Goal: Task Accomplishment & Management: Use online tool/utility

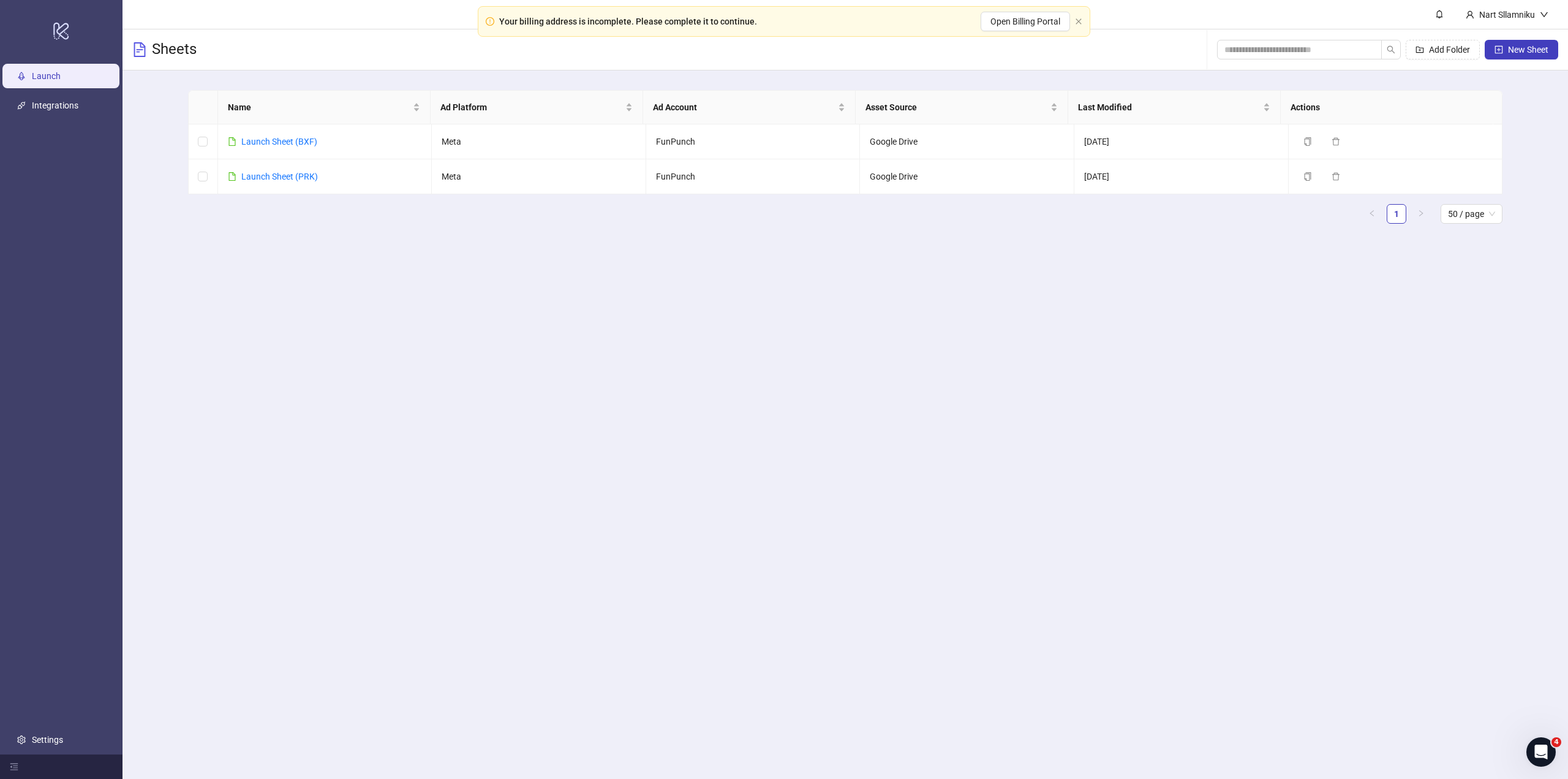
click at [1230, 681] on main "Nart Sllamniku Sheets Add Folder New Sheet Name Ad Platform Ad Account Asset So…" at bounding box center [845, 390] width 1446 height 779
click at [1082, 21] on icon "close" at bounding box center [1079, 21] width 7 height 7
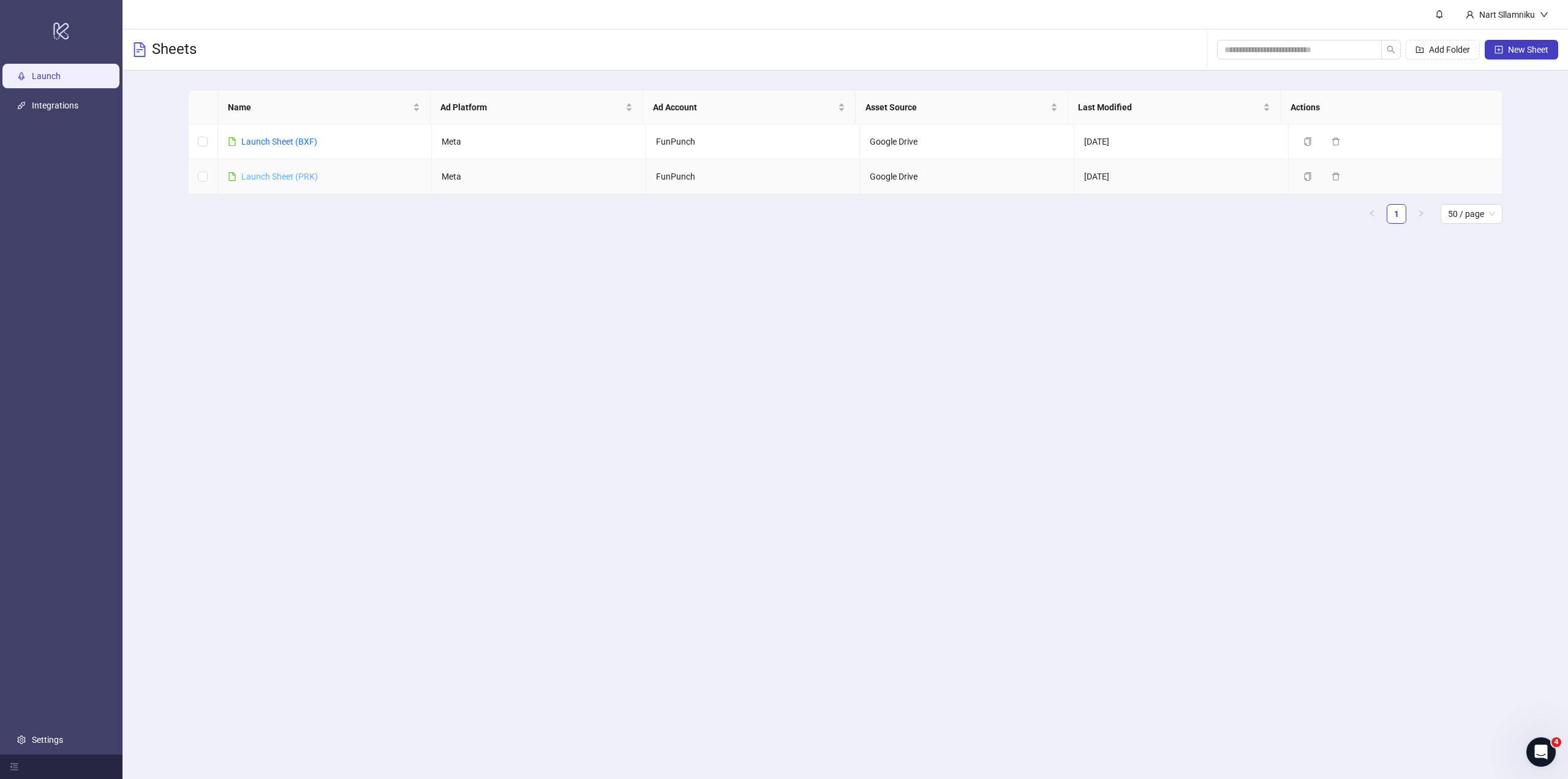
click at [288, 171] on link "Launch Sheet (PRK)" at bounding box center [279, 176] width 76 height 10
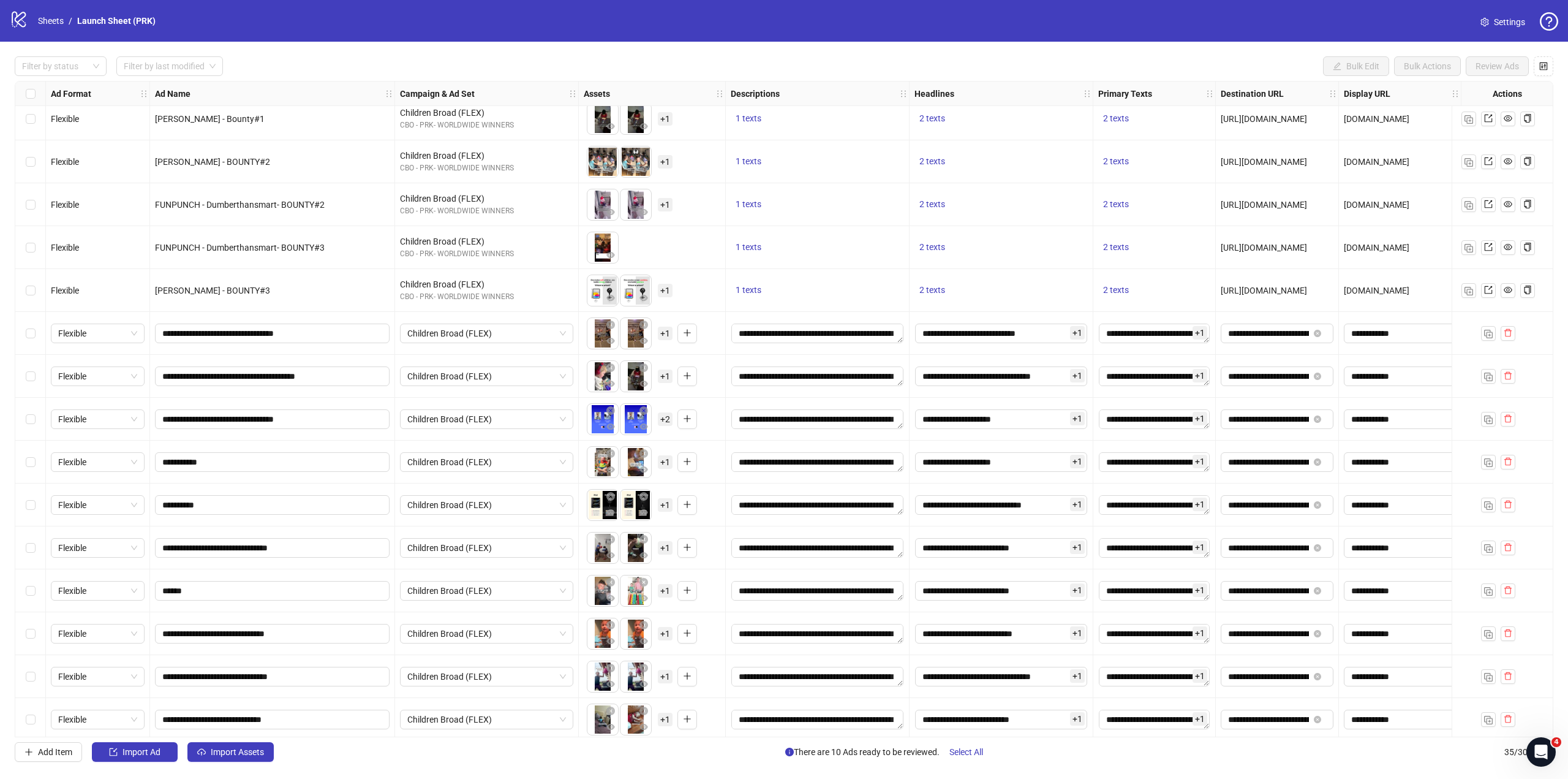
scroll to position [876, 0]
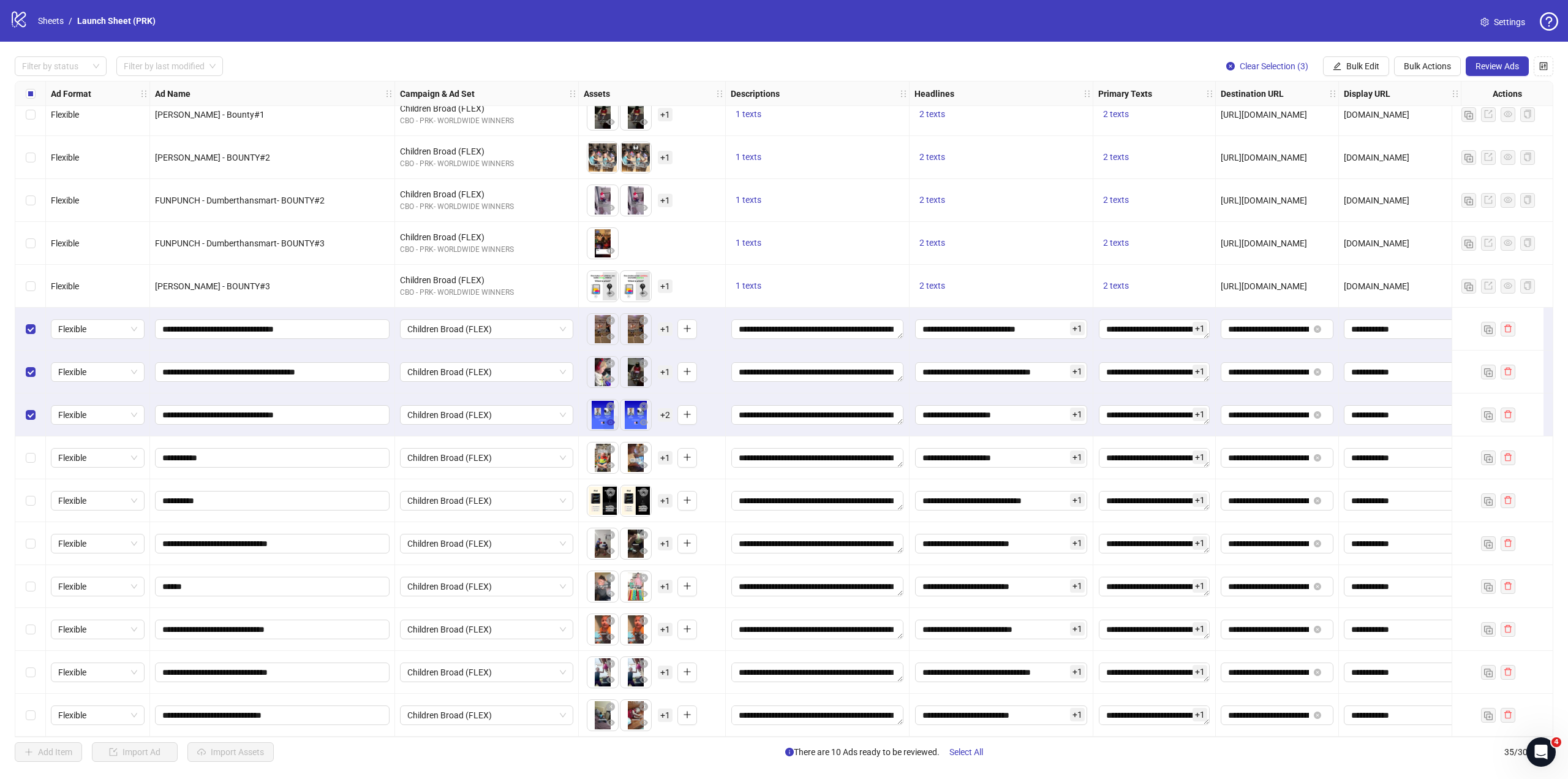
click at [608, 421] on icon "eye" at bounding box center [611, 422] width 8 height 8
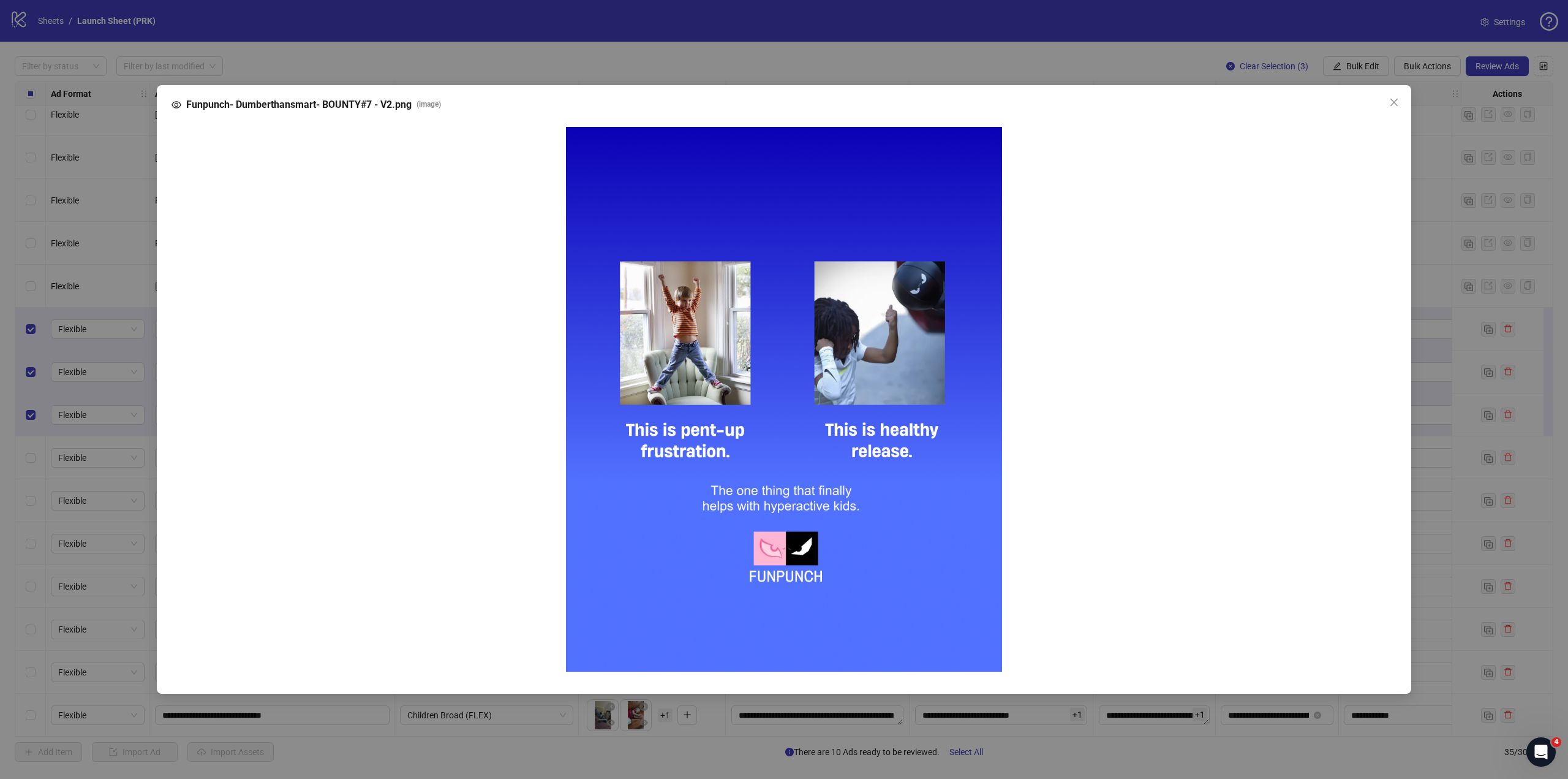
click at [1017, 543] on div "Funpunch- Dumberthansmart- BOUNTY#7 - V2.png ( image )" at bounding box center [784, 390] width 1568 height 779
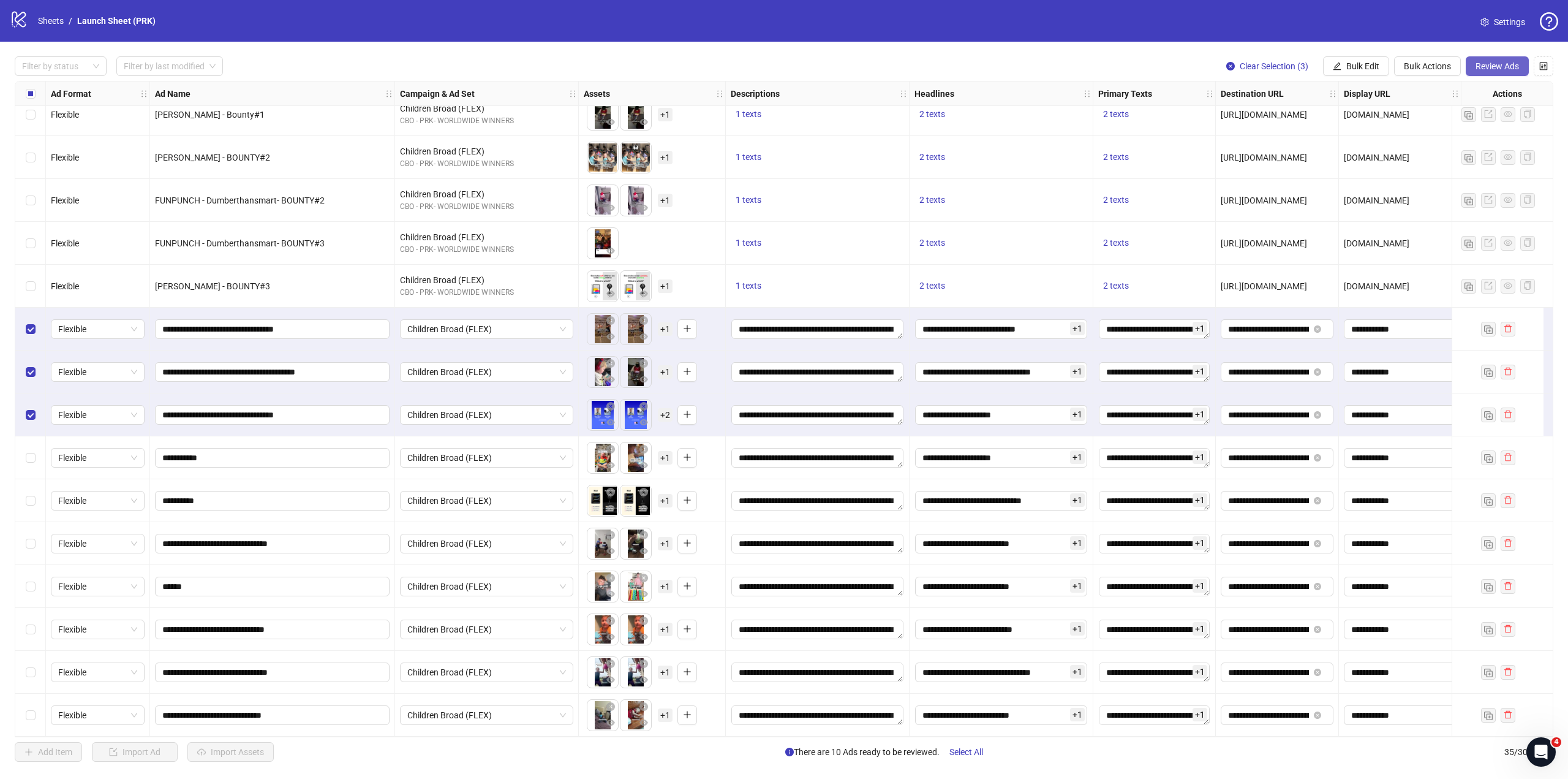
click at [1498, 68] on span "Review Ads" at bounding box center [1497, 66] width 43 height 10
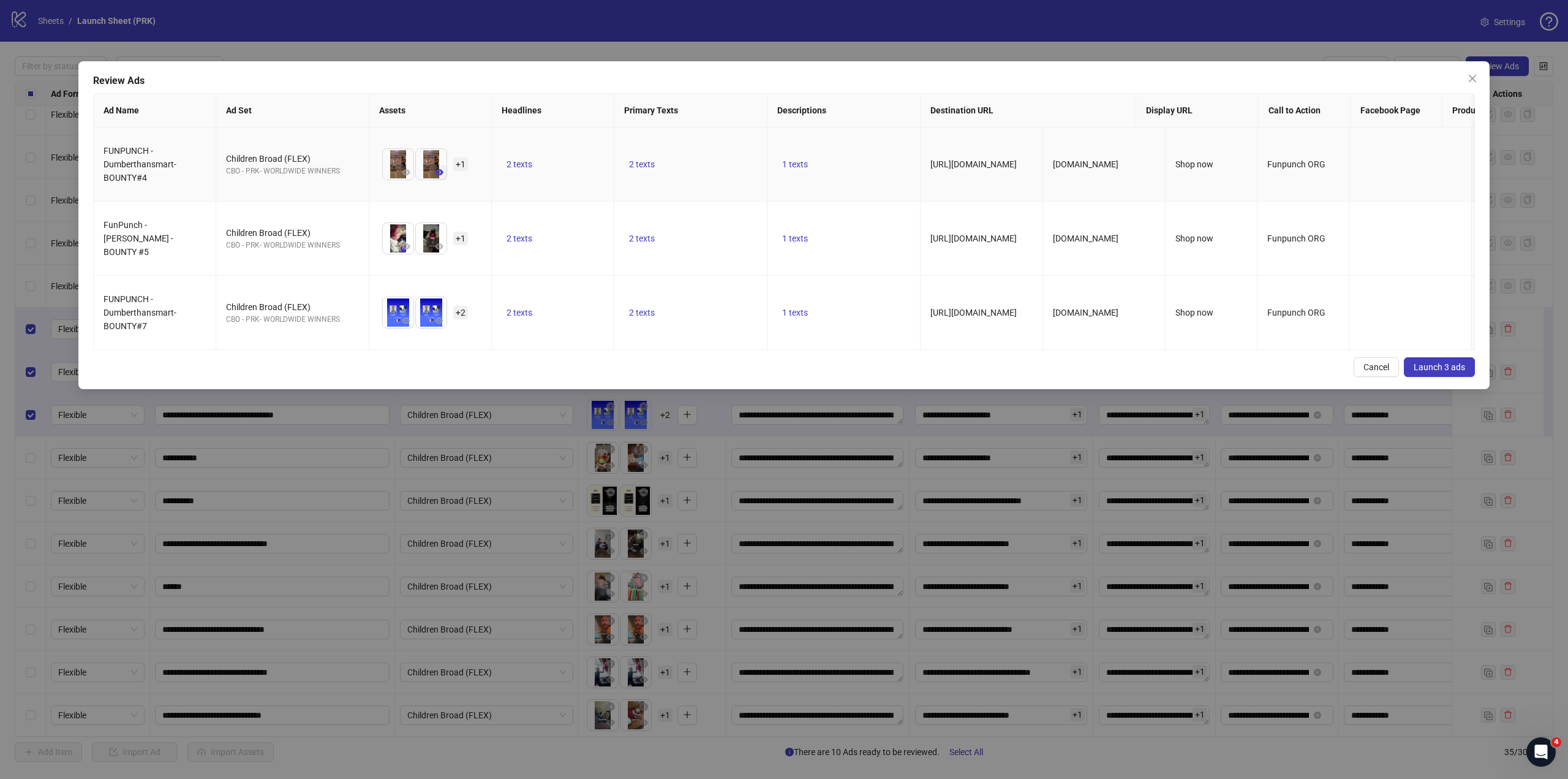
click at [439, 175] on icon "eye" at bounding box center [439, 172] width 8 height 8
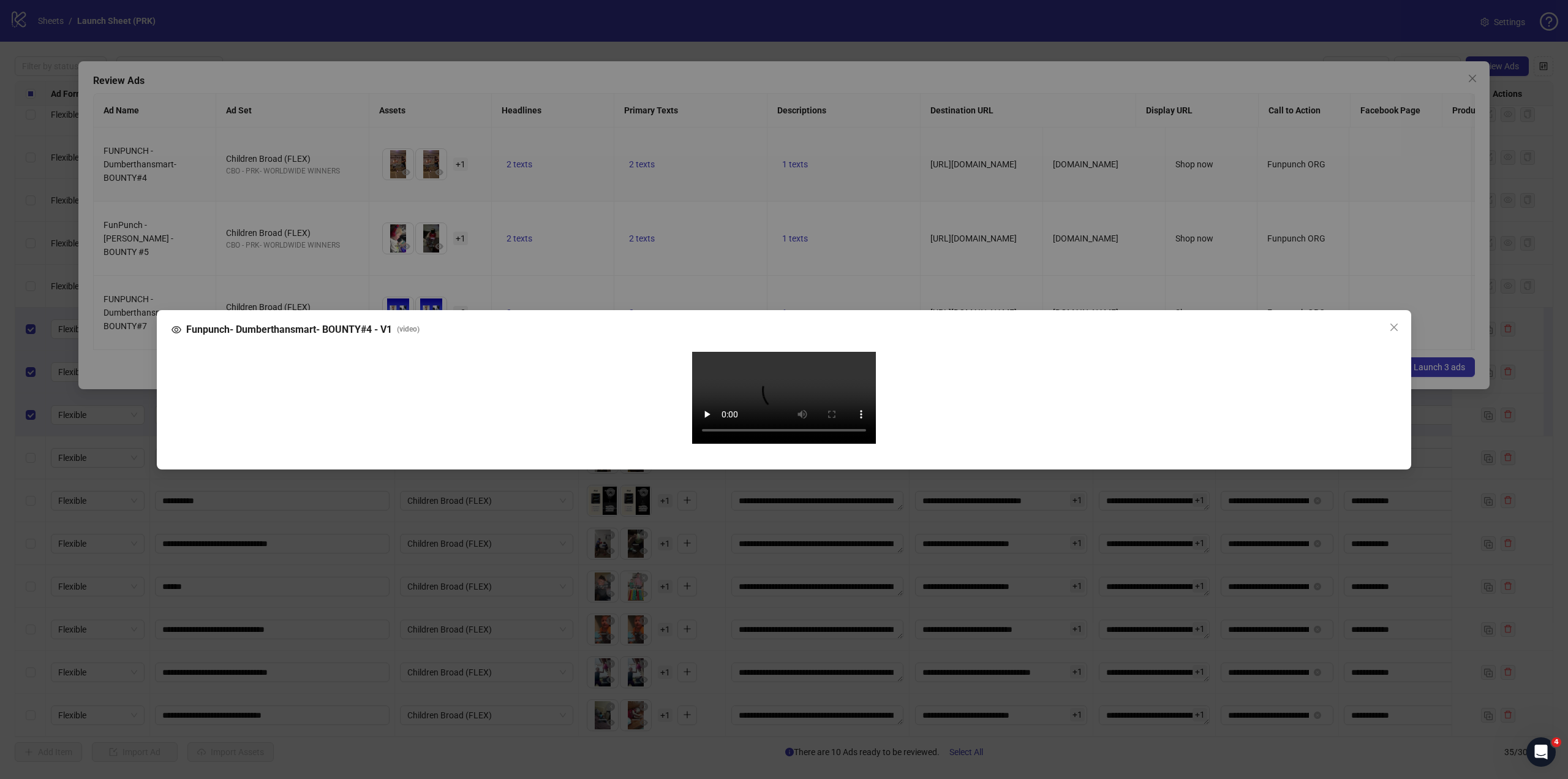
click at [838, 385] on video "Your browser does not support the video tag." at bounding box center [784, 398] width 184 height 92
click at [1395, 322] on icon "close" at bounding box center [1394, 327] width 10 height 10
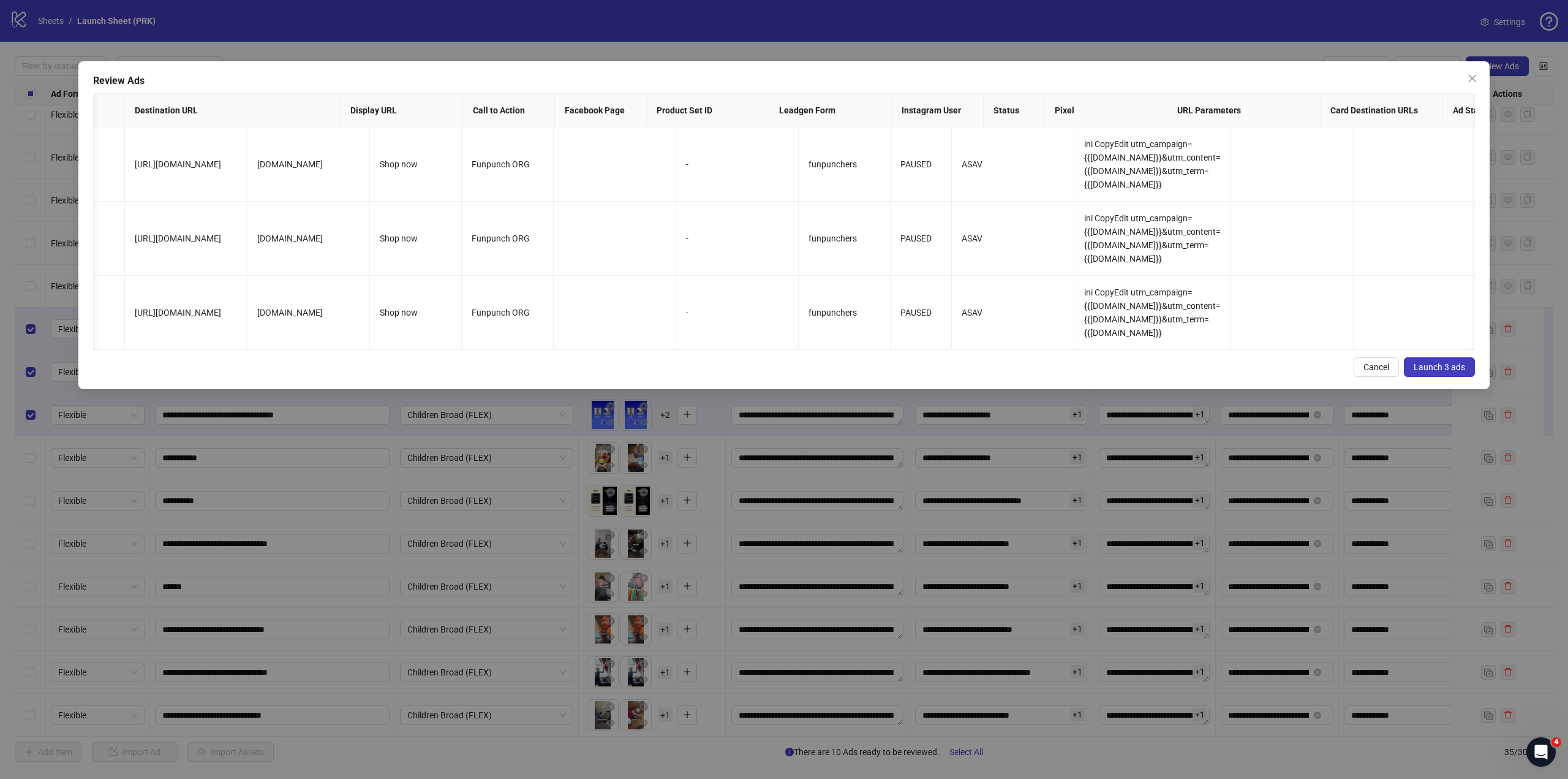
scroll to position [0, 0]
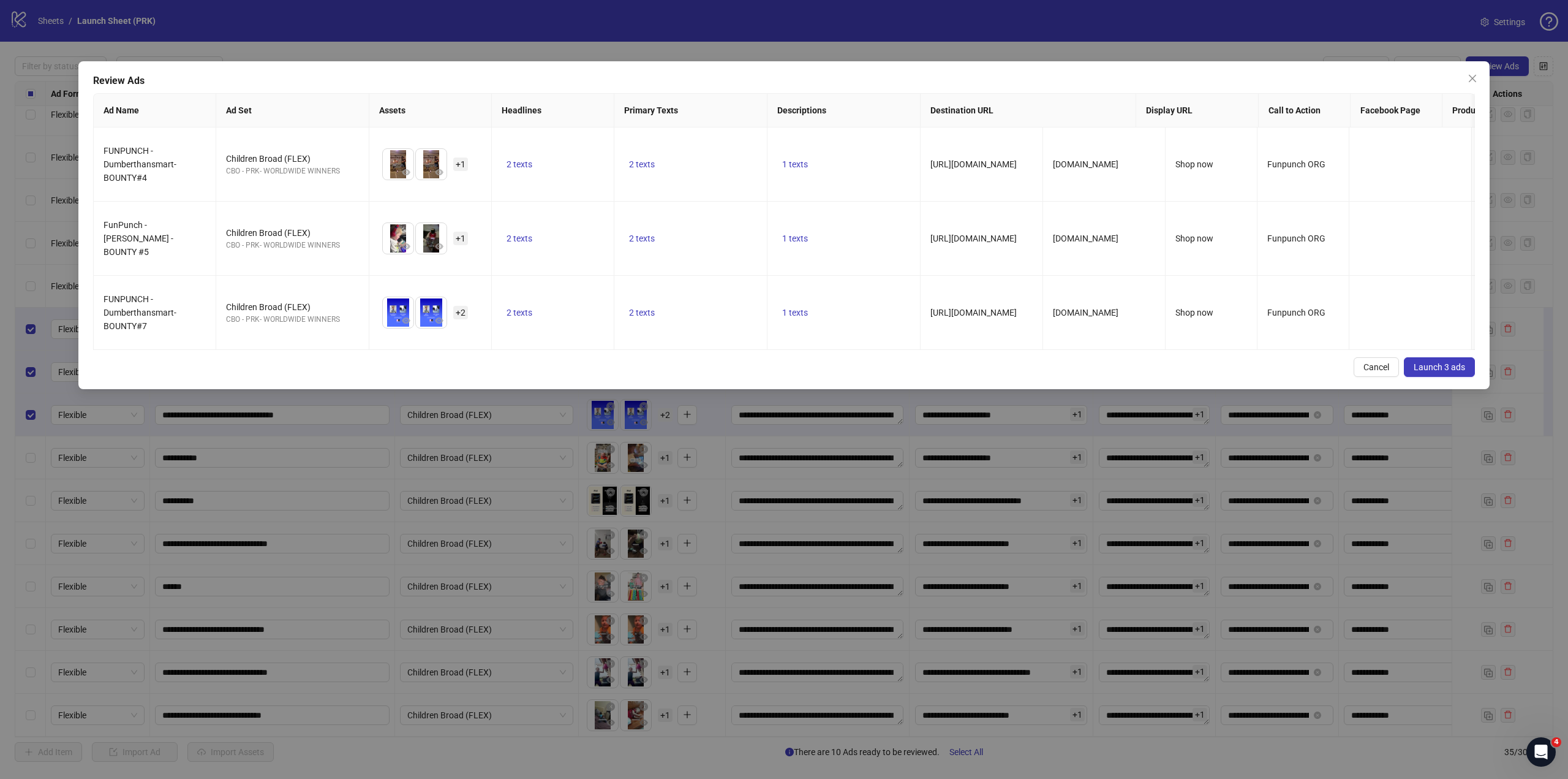
click at [1420, 370] on button "Launch 3 ads" at bounding box center [1439, 367] width 71 height 20
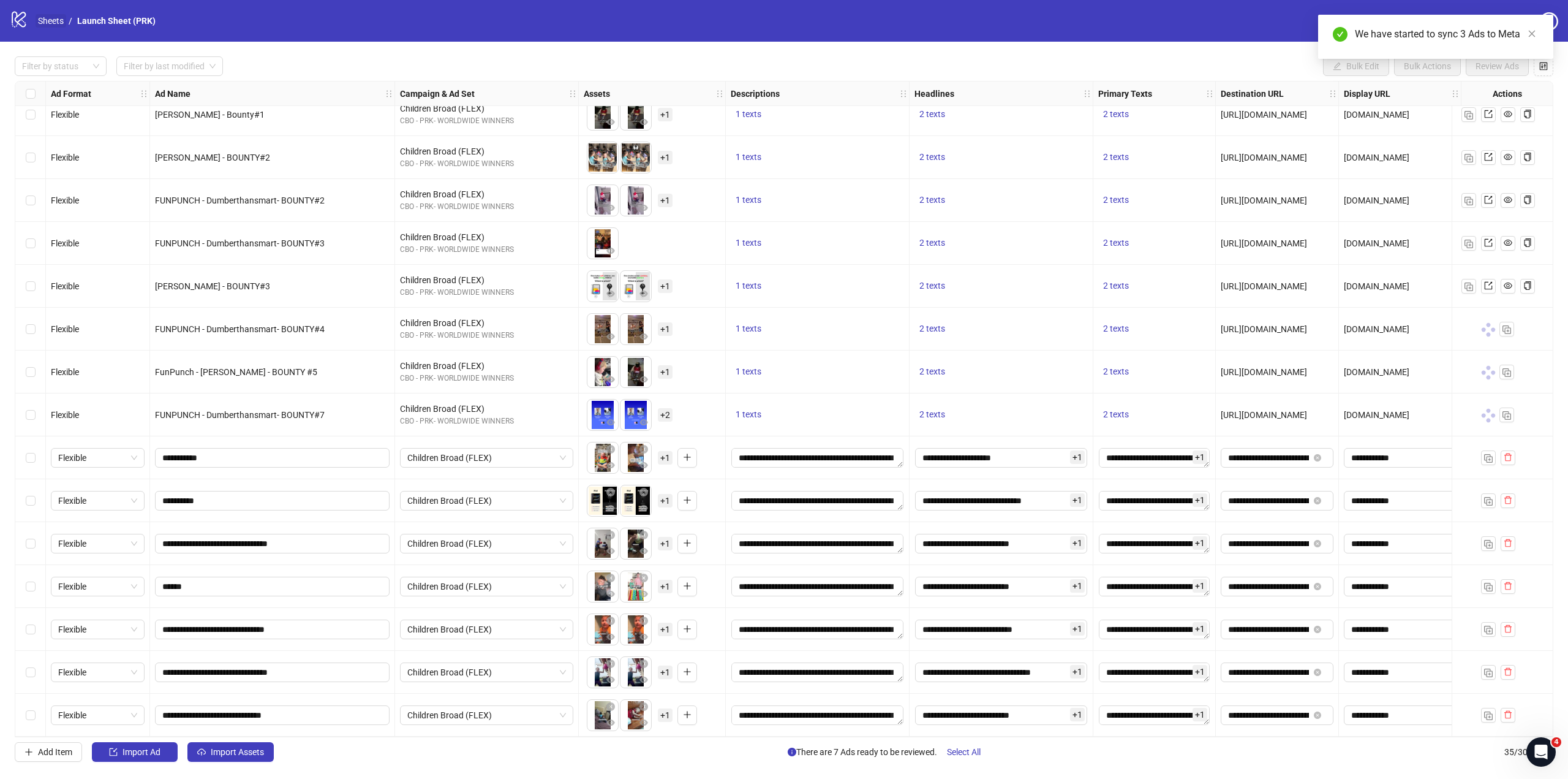
click at [53, 22] on link "Sheets" at bounding box center [50, 20] width 30 height 13
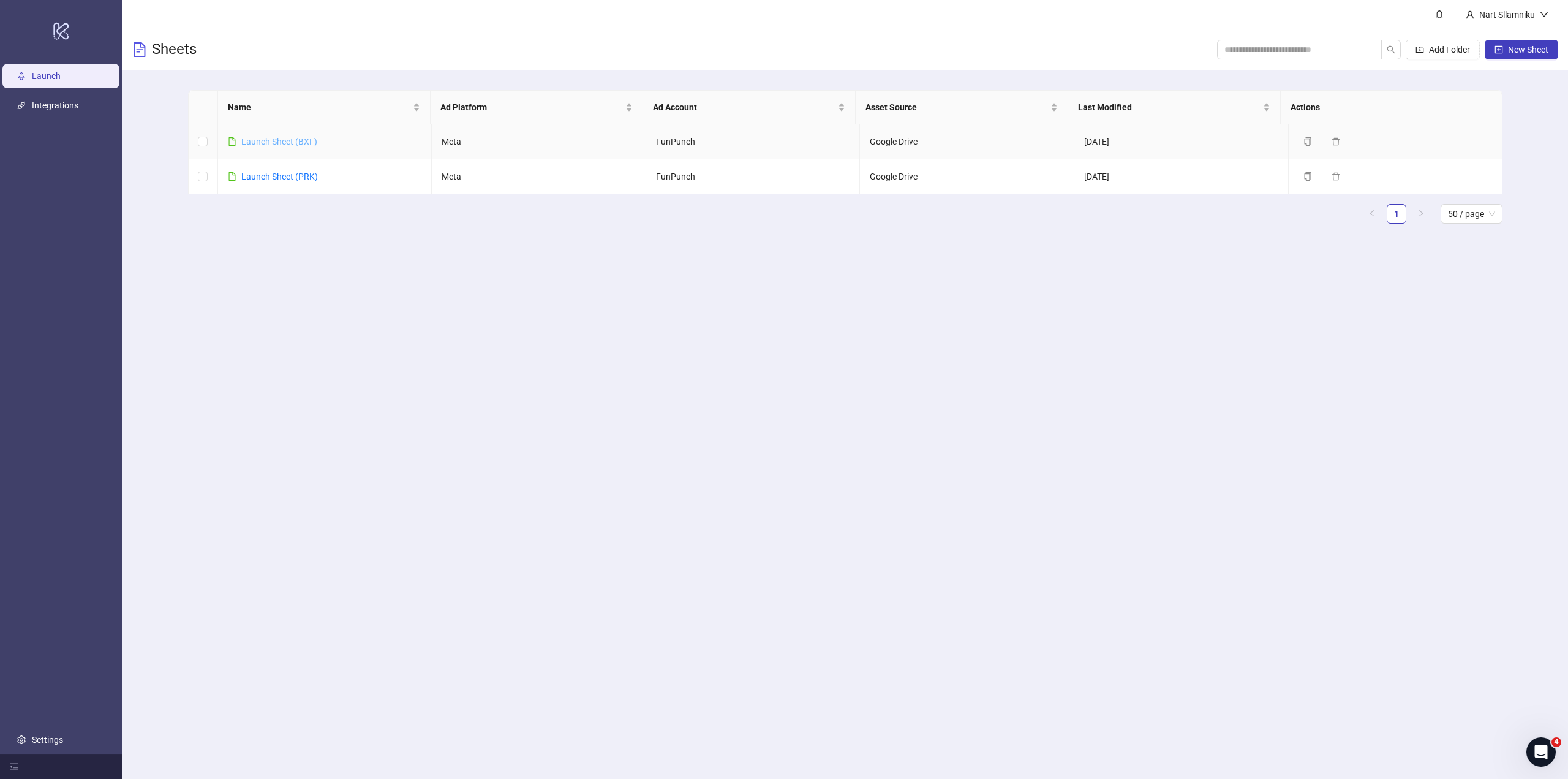
click at [293, 141] on link "Launch Sheet (BXF)" at bounding box center [279, 142] width 76 height 10
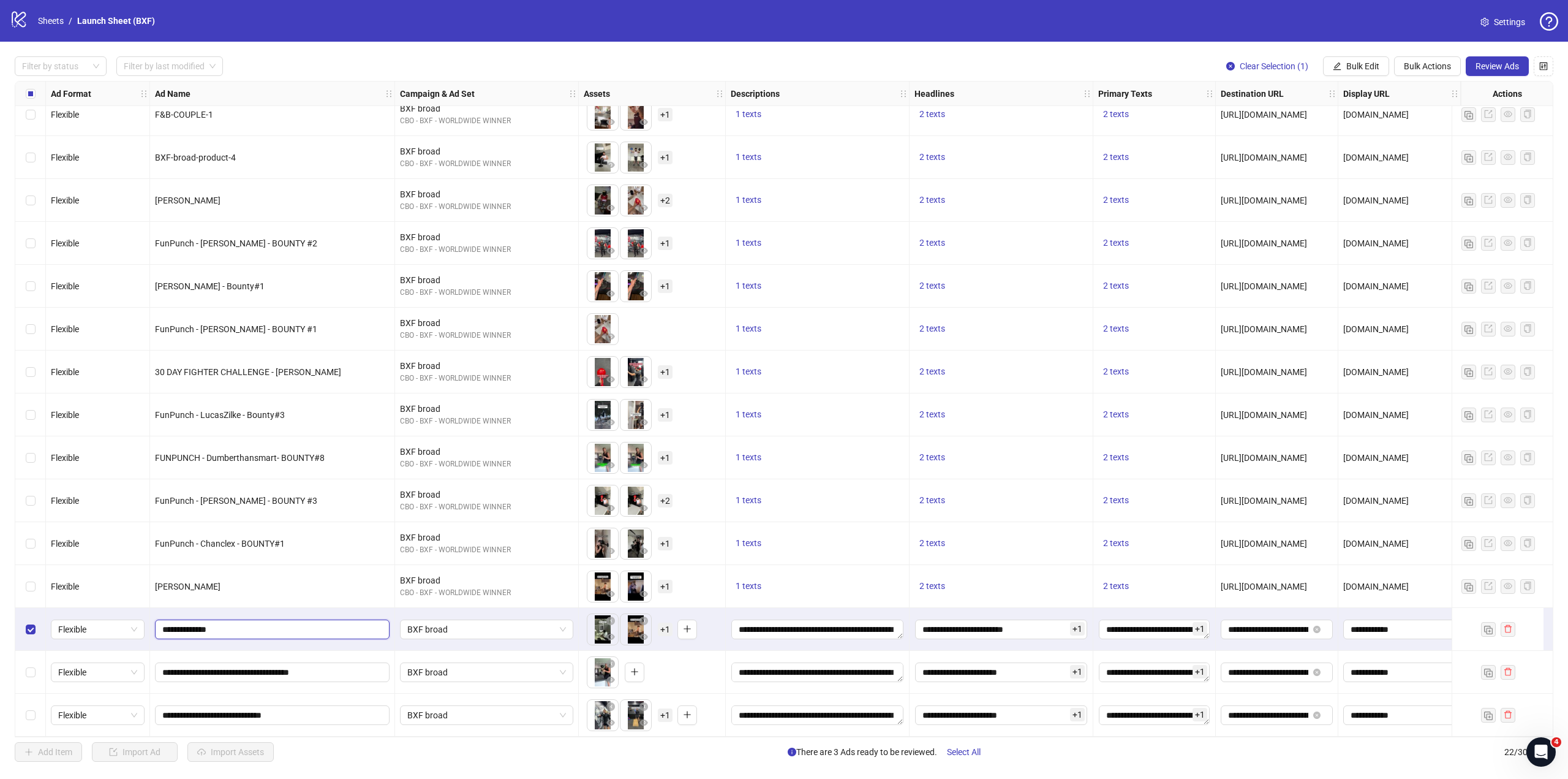
click at [293, 624] on input "**********" at bounding box center [270, 629] width 217 height 13
type input "**********"
click at [30, 674] on label "Select row 21" at bounding box center [30, 672] width 10 height 13
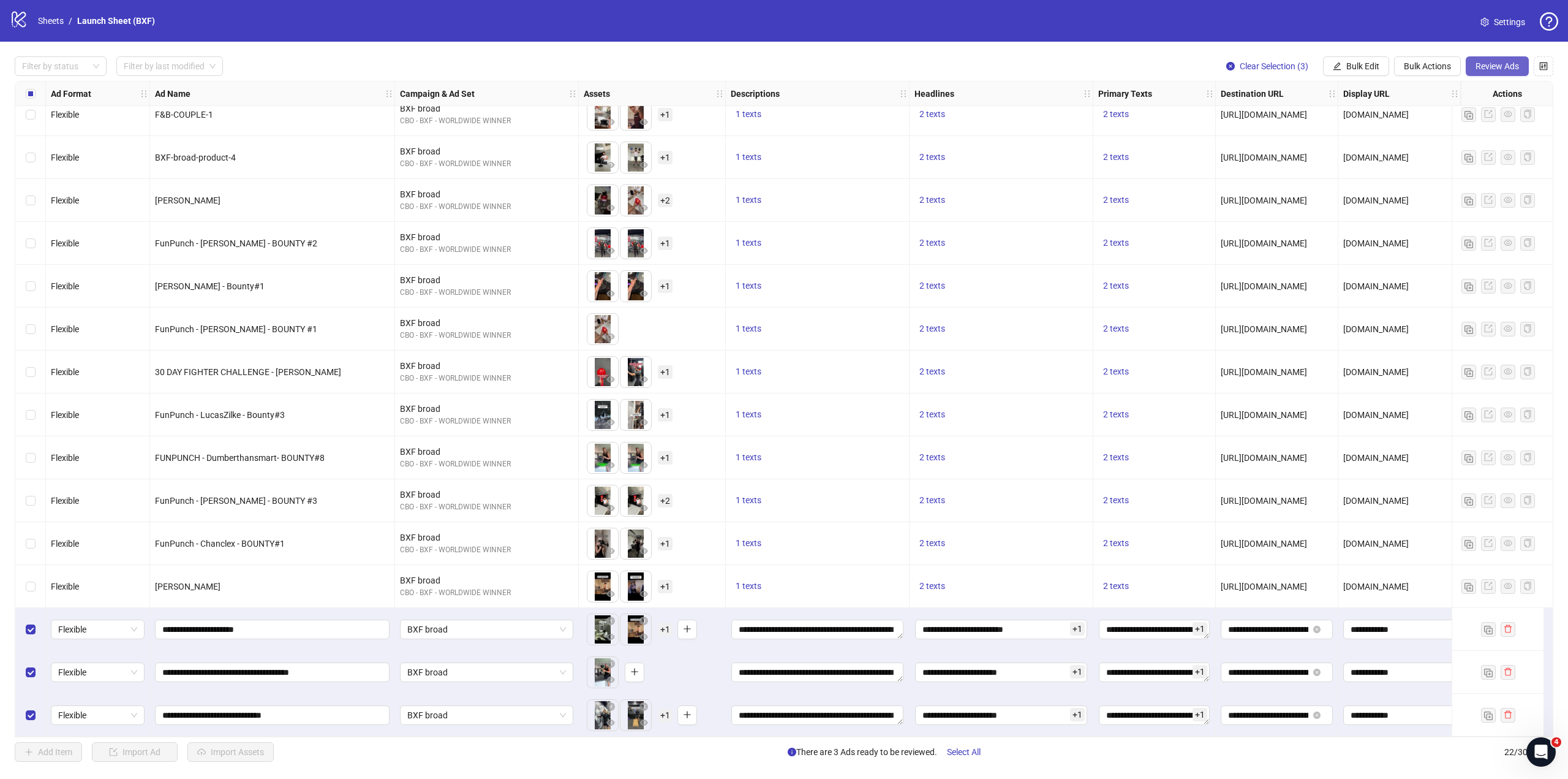
click at [1478, 64] on span "Review Ads" at bounding box center [1497, 66] width 43 height 10
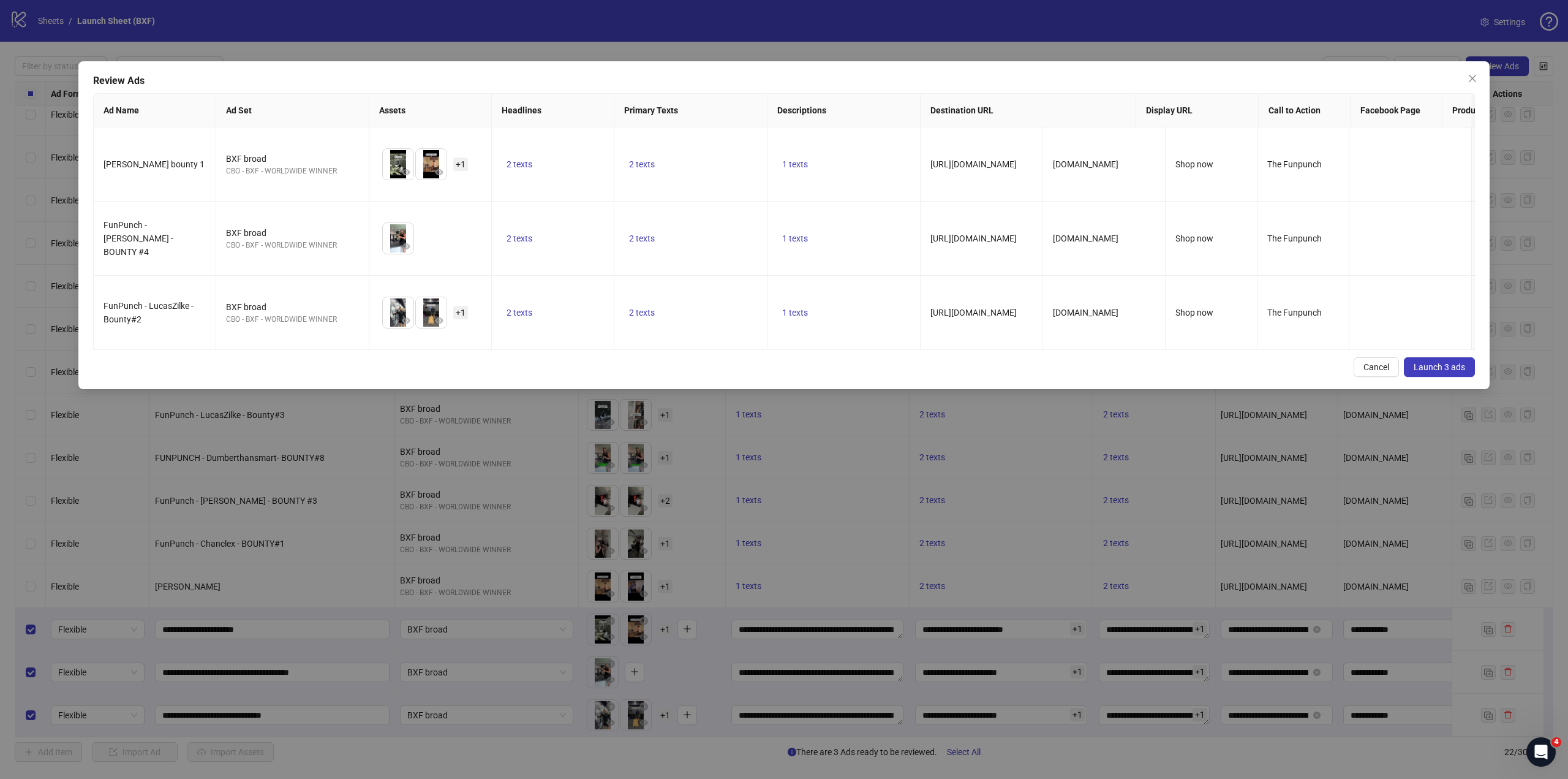
click at [1437, 372] on span "Launch 3 ads" at bounding box center [1439, 367] width 52 height 10
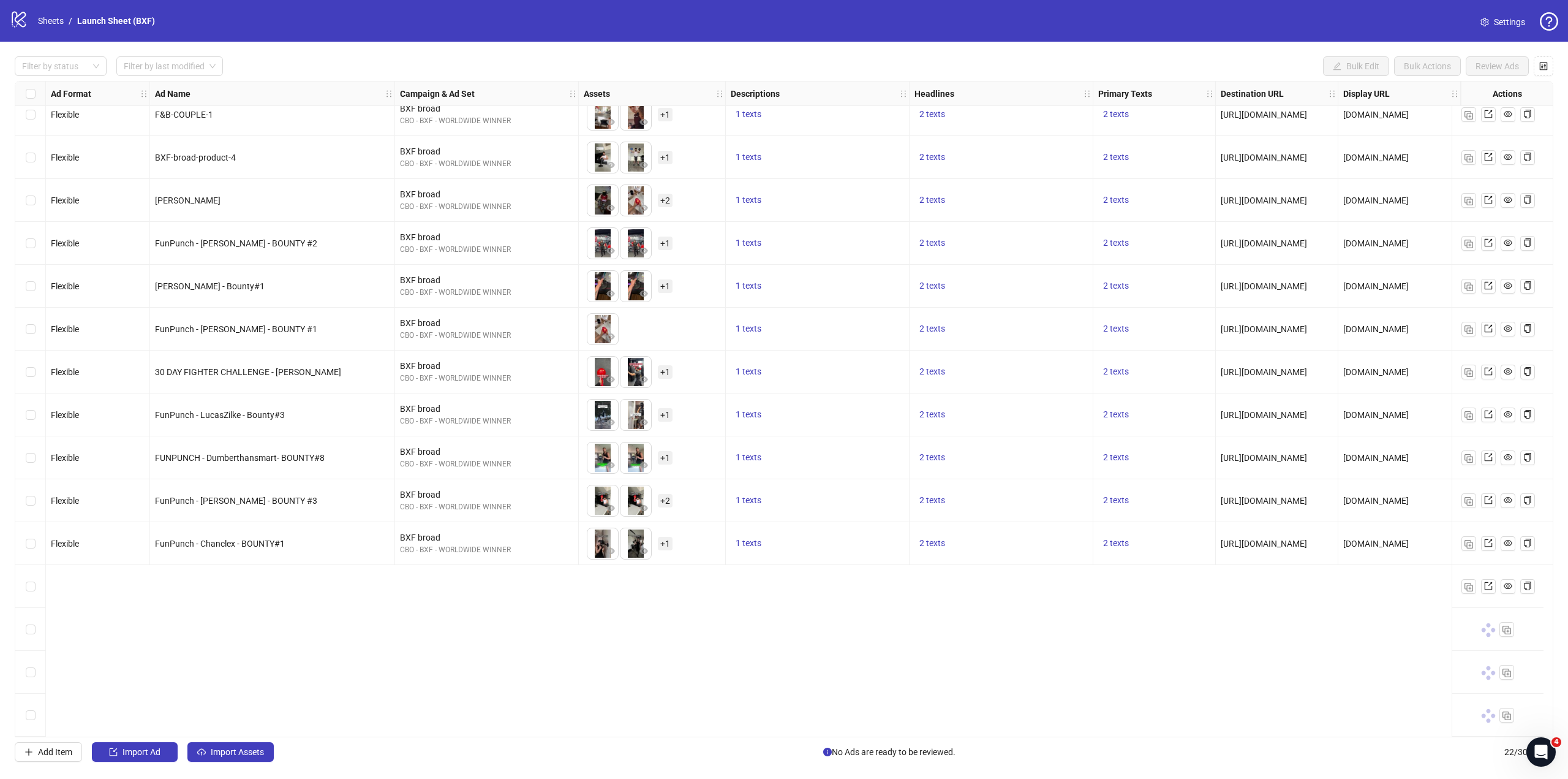
scroll to position [73, 0]
